Goal: Transaction & Acquisition: Purchase product/service

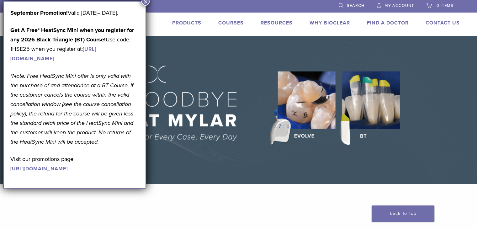
click at [146, 1] on button "×" at bounding box center [145, 1] width 8 height 8
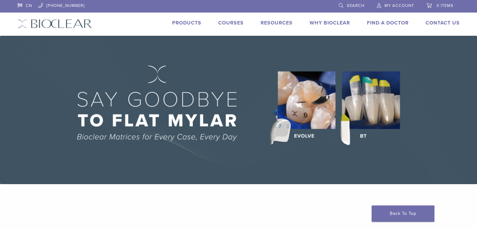
click at [402, 7] on span "My Account" at bounding box center [398, 5] width 29 height 5
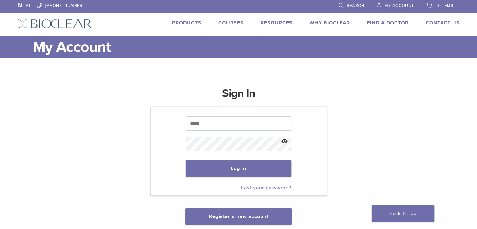
click at [24, 3] on link "PT" at bounding box center [24, 4] width 13 height 9
click at [28, 5] on link "PT" at bounding box center [24, 4] width 13 height 9
click at [347, 3] on span "Search" at bounding box center [356, 5] width 18 height 5
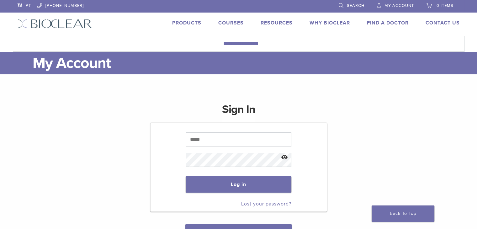
click at [341, 5] on link "Search" at bounding box center [352, 4] width 26 height 9
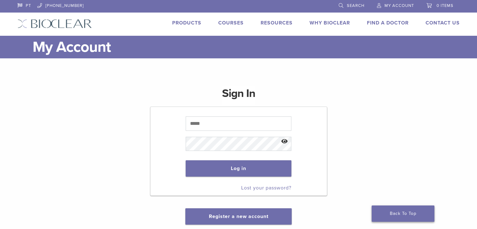
click at [401, 211] on link "Back To Top" at bounding box center [402, 213] width 63 height 16
click at [188, 24] on link "Products" at bounding box center [186, 23] width 29 height 6
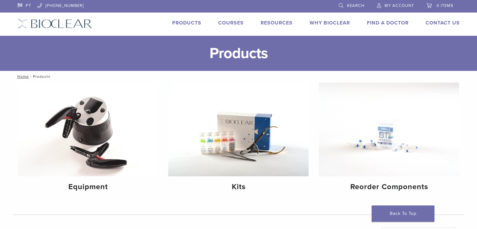
click at [345, 5] on link "Search" at bounding box center [352, 4] width 26 height 9
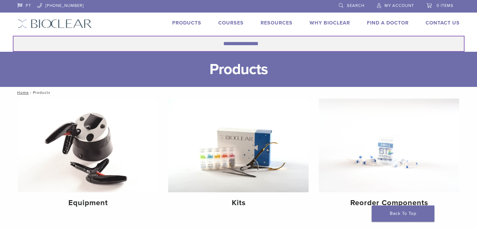
click at [222, 45] on input "Search for:" at bounding box center [238, 44] width 451 height 16
type input "**********"
click at [13, 35] on button "Search" at bounding box center [13, 35] width 0 height 0
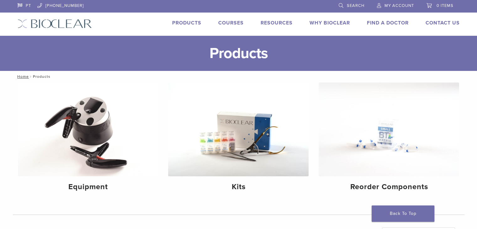
click at [350, 6] on span "Search" at bounding box center [356, 5] width 18 height 5
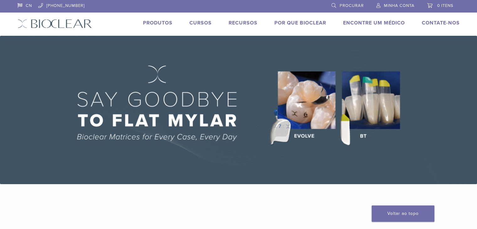
click at [352, 4] on font "Procurar" at bounding box center [351, 5] width 24 height 5
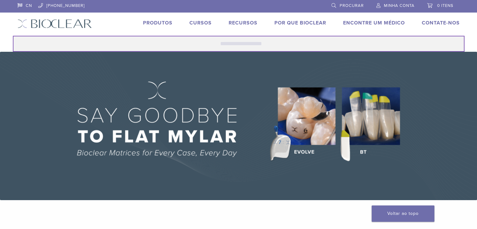
click at [217, 44] on input "Procurar:" at bounding box center [238, 44] width 451 height 16
type input "*********"
click at [13, 35] on button "Procurar" at bounding box center [13, 35] width 0 height 0
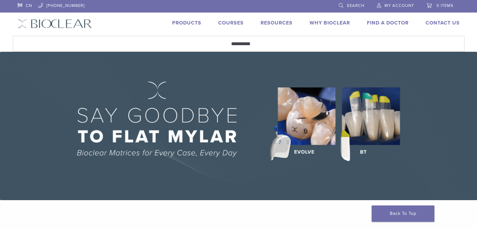
click at [186, 23] on link "Products" at bounding box center [186, 23] width 29 height 6
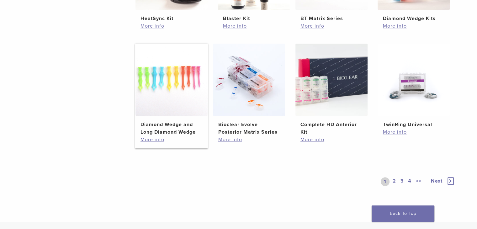
scroll to position [533, 0]
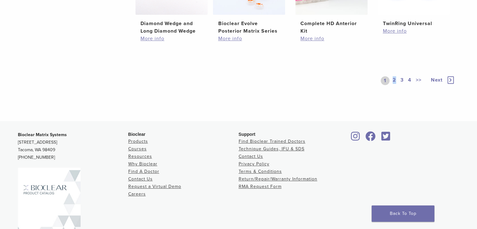
click at [394, 78] on link "2" at bounding box center [394, 80] width 6 height 9
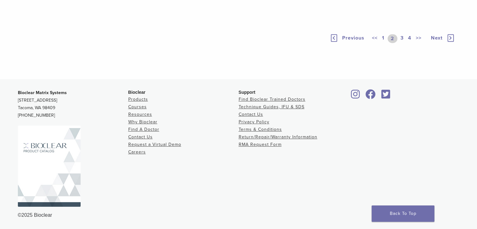
scroll to position [575, 0]
click at [402, 37] on link "3" at bounding box center [402, 38] width 6 height 9
click at [408, 43] on link "4" at bounding box center [410, 38] width 6 height 9
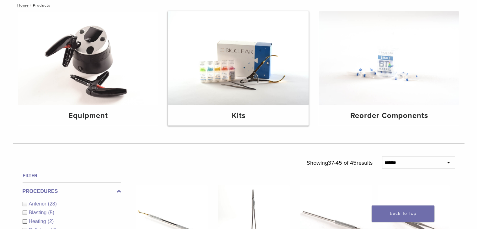
scroll to position [10, 0]
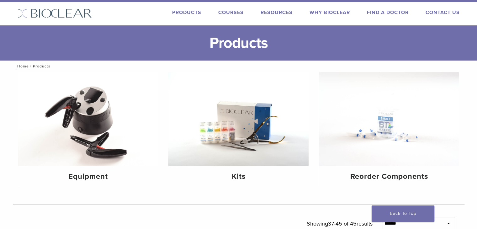
drag, startPoint x: 227, startPoint y: 54, endPoint x: 230, endPoint y: 48, distance: 7.3
click at [227, 54] on h1 "Products" at bounding box center [238, 42] width 477 height 35
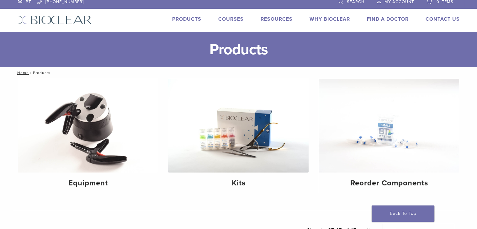
scroll to position [0, 0]
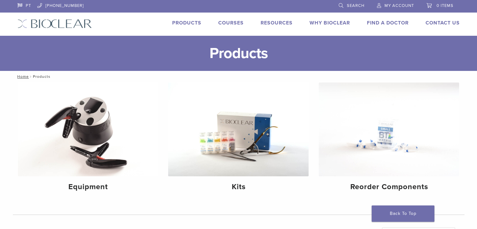
click at [356, 5] on span "Search" at bounding box center [356, 5] width 18 height 5
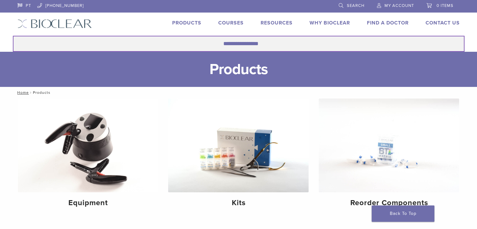
click at [229, 44] on input "Search for:" at bounding box center [238, 44] width 451 height 16
type input "*"
type input "**********"
click at [13, 35] on button "Search" at bounding box center [13, 35] width 0 height 0
